Goal: Information Seeking & Learning: Learn about a topic

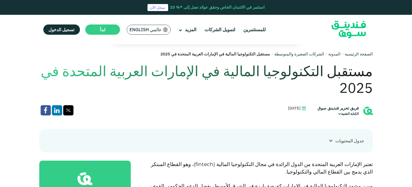
scroll to position [108, 0]
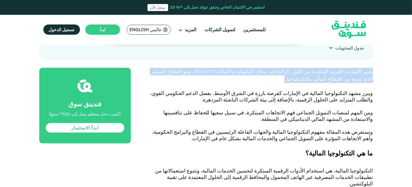
click at [333, 83] on p "تعتبر الإمارات العربية المتحدة من الدول الرائدة في مجال التكنولوجيا المالية ( f…" at bounding box center [258, 79] width 230 height 23
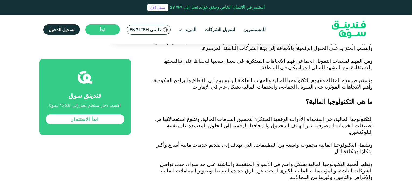
scroll to position [296, 0]
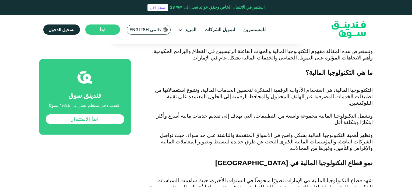
click at [307, 89] on span "التكنولوجيا المالية، هي استخدام الأدوات الرقمية المبتكرة لتحسين الخدمات المالية…" at bounding box center [264, 96] width 218 height 19
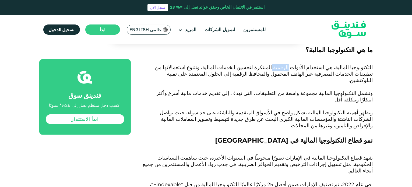
scroll to position [350, 0]
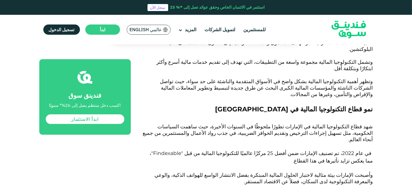
click at [326, 105] on span "نمو قطاع التكنولوجيا المالية في [GEOGRAPHIC_DATA]" at bounding box center [294, 109] width 158 height 8
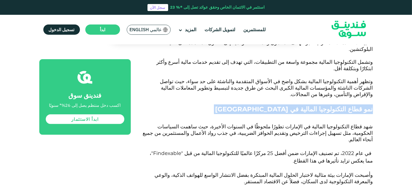
click at [326, 105] on span "نمو قطاع التكنولوجيا المالية في [GEOGRAPHIC_DATA]" at bounding box center [294, 109] width 158 height 8
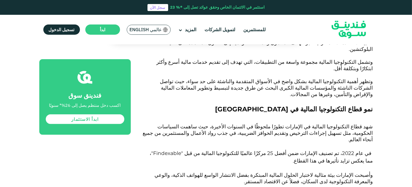
click at [326, 124] on span "شهد قطاع التكنولوجيا المالية في الإمارات تطورًا ملحوظًا في السنوات الأخيرة، حيث…" at bounding box center [258, 133] width 230 height 19
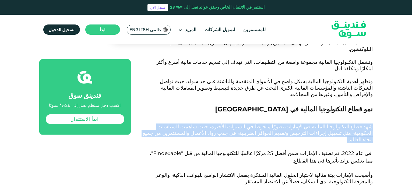
click at [326, 124] on span "شهد قطاع التكنولوجيا المالية في الإمارات تطورًا ملحوظًا في السنوات الأخيرة، حيث…" at bounding box center [258, 133] width 230 height 19
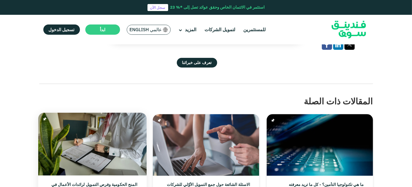
scroll to position [1535, 0]
